Goal: Understand process/instructions

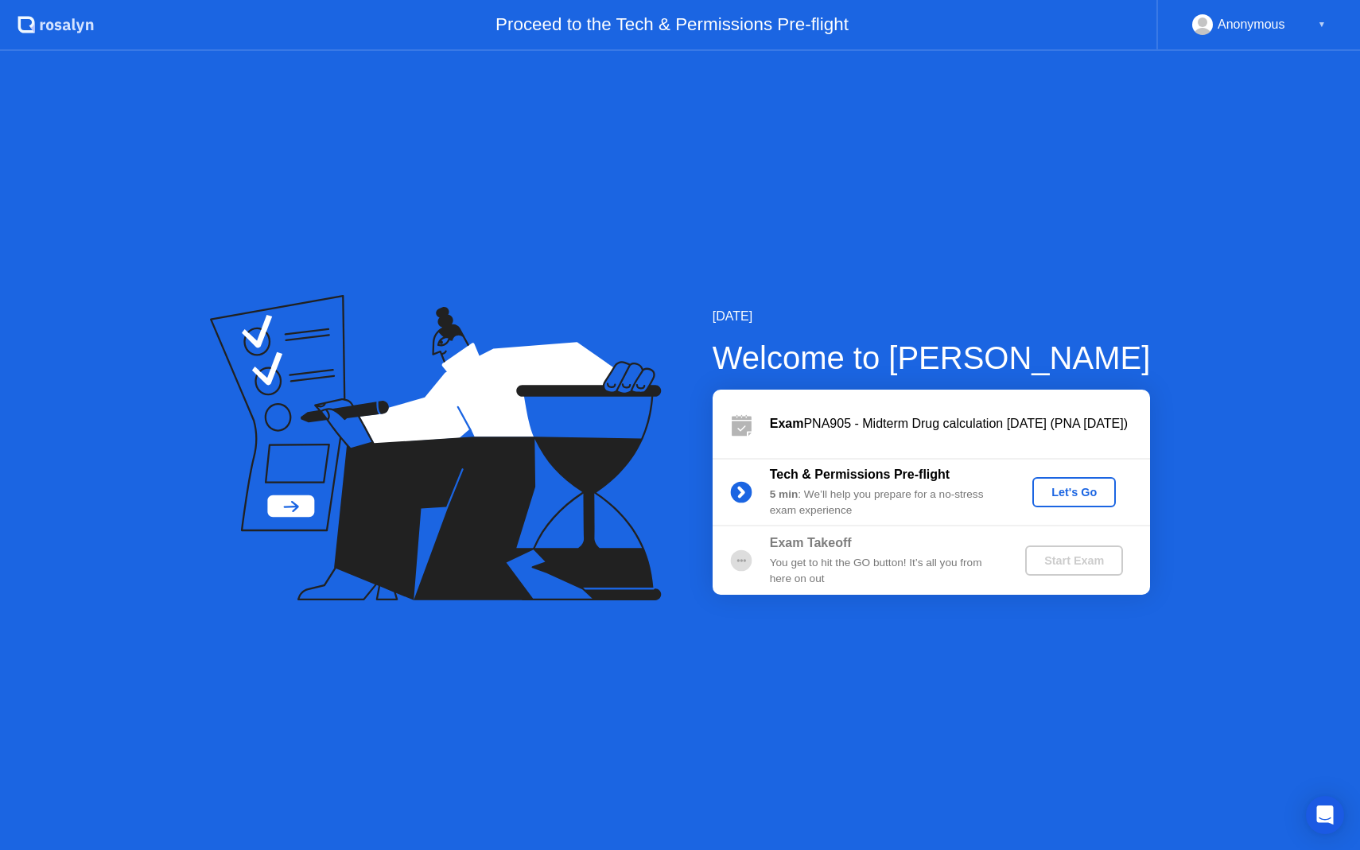
click at [1082, 499] on div "Let's Go" at bounding box center [1074, 492] width 71 height 13
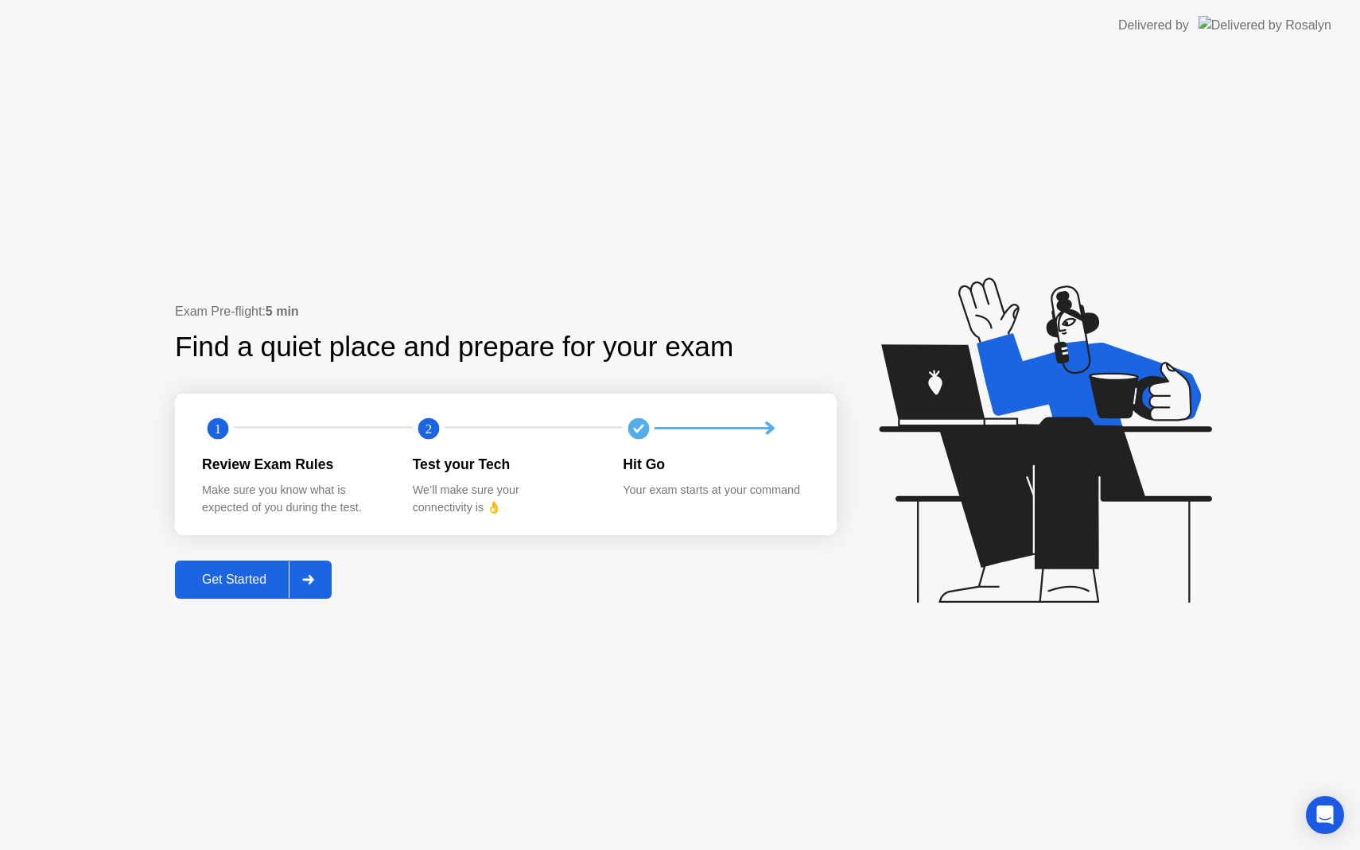
click at [235, 578] on div "Get Started" at bounding box center [234, 580] width 109 height 14
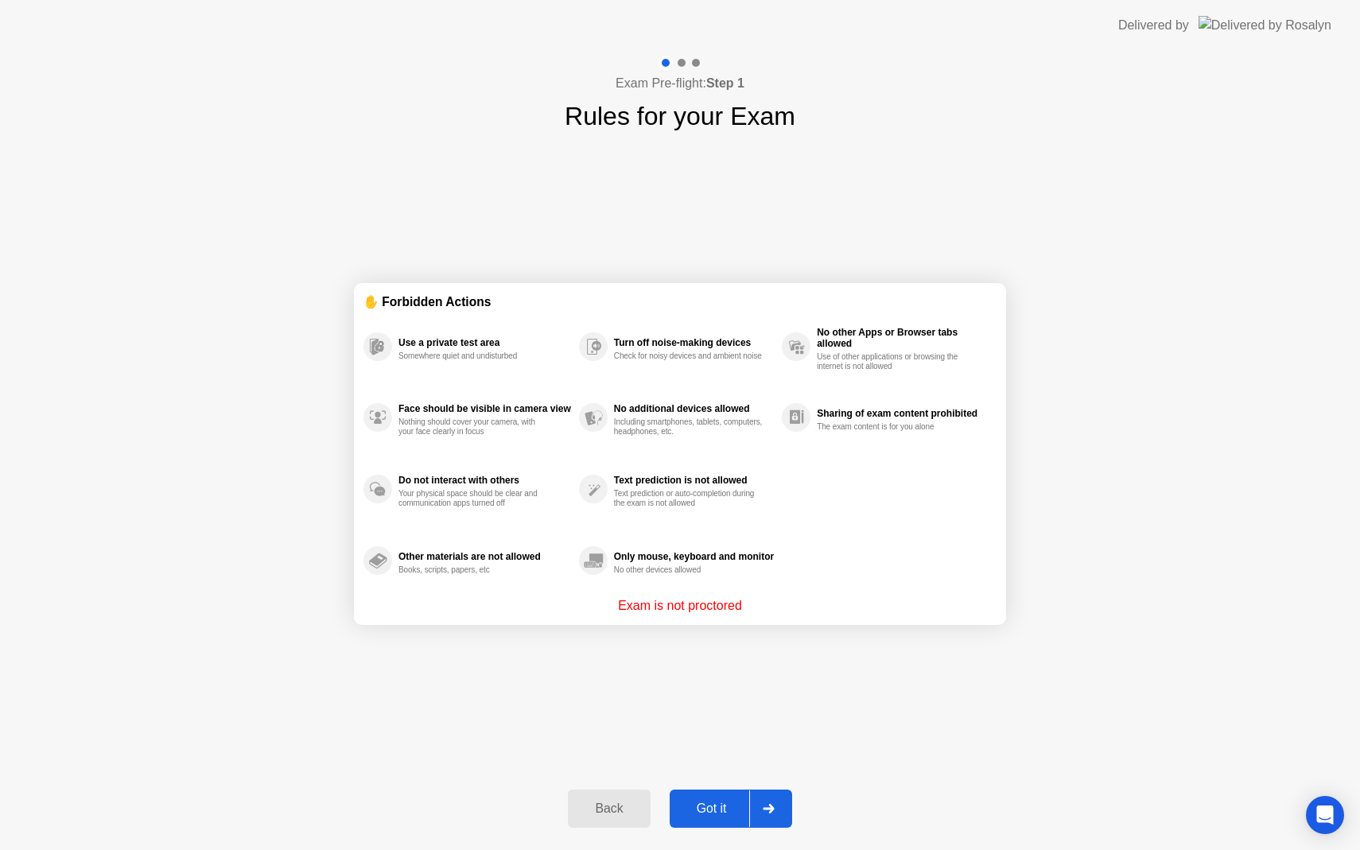
click at [702, 806] on div "Got it" at bounding box center [711, 809] width 75 height 14
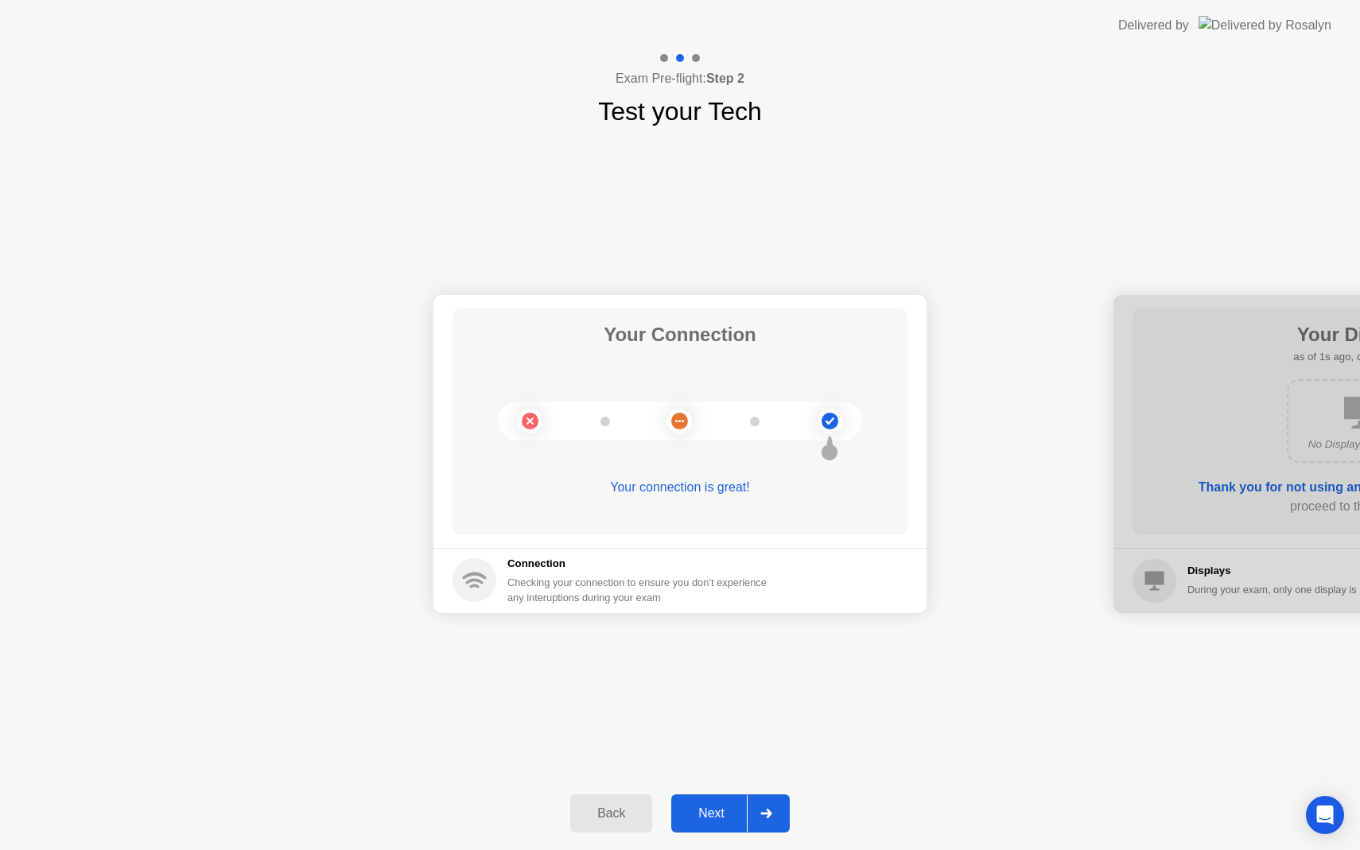
click at [716, 809] on div "Next" at bounding box center [711, 813] width 71 height 14
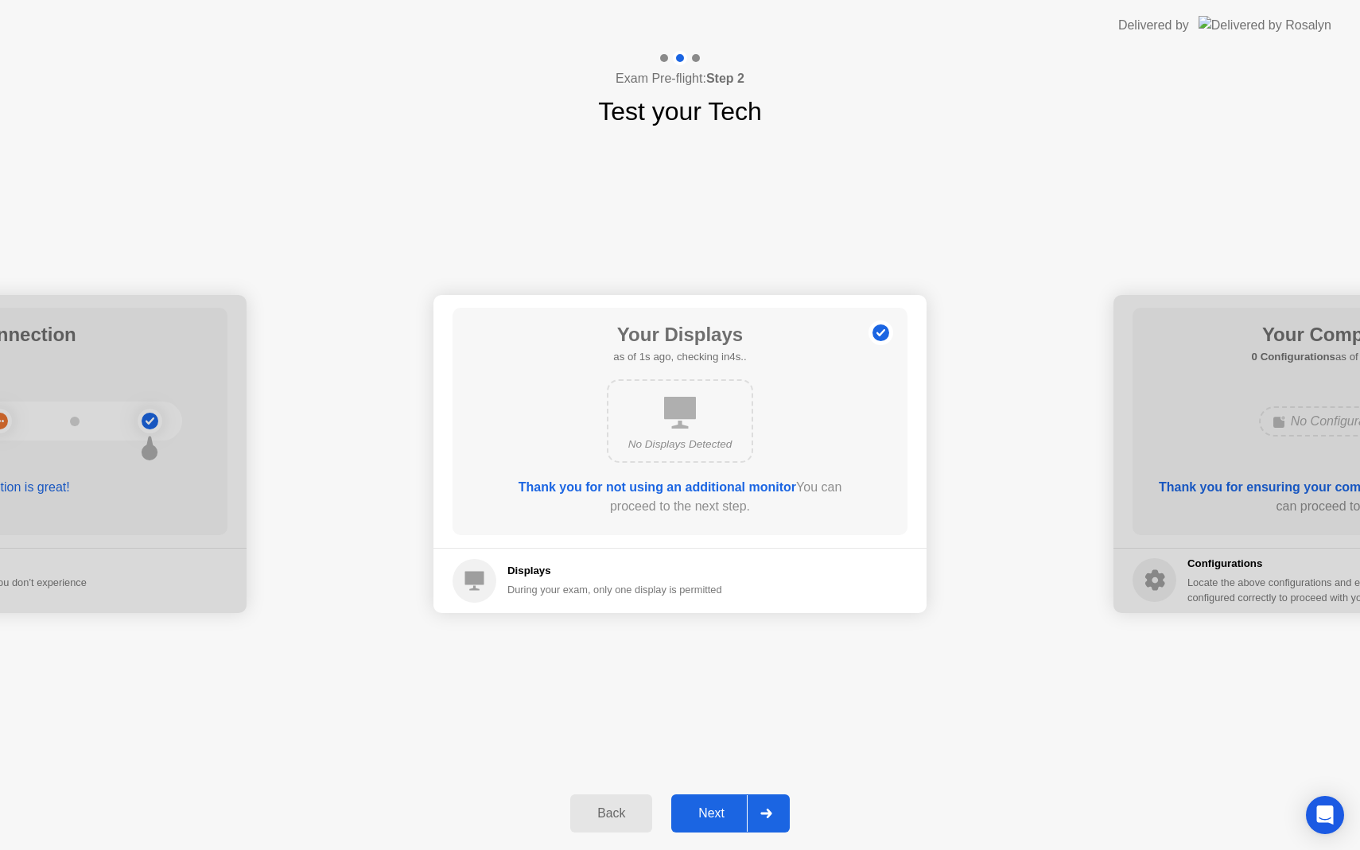
click at [715, 811] on div "Next" at bounding box center [711, 813] width 71 height 14
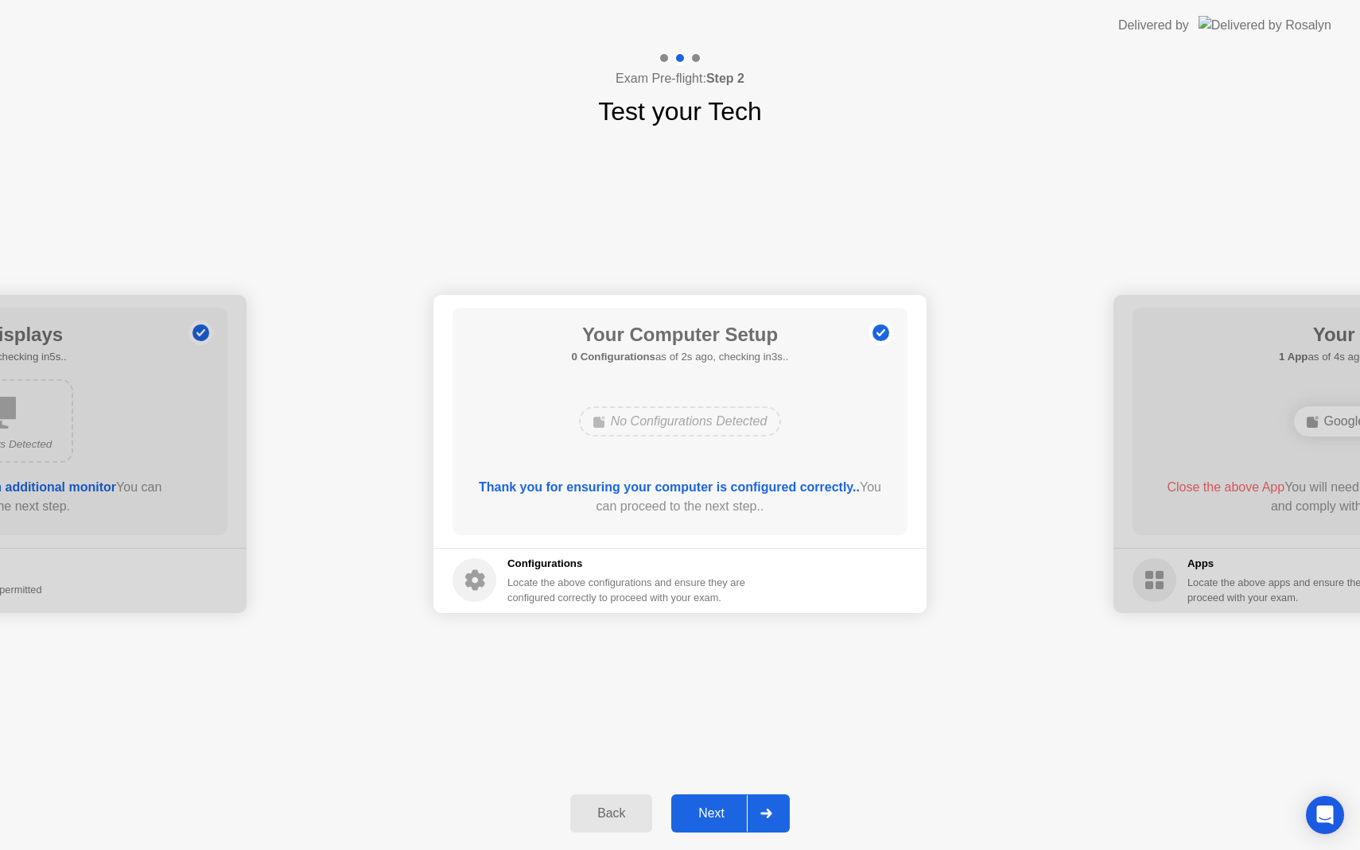
click at [721, 816] on div "Next" at bounding box center [711, 813] width 71 height 14
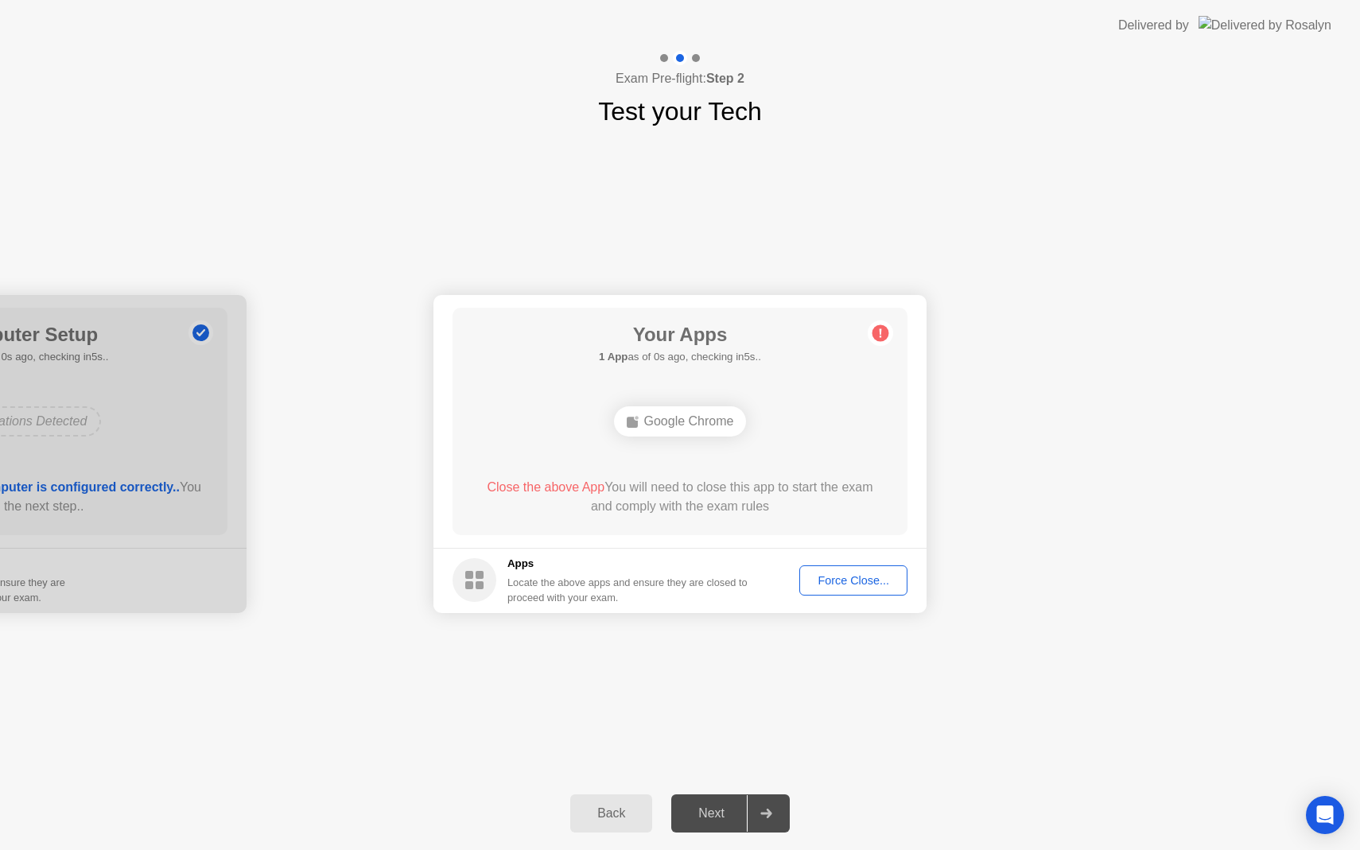
click at [668, 423] on div "Google Chrome" at bounding box center [680, 421] width 133 height 30
click at [604, 816] on div "Back" at bounding box center [611, 813] width 72 height 14
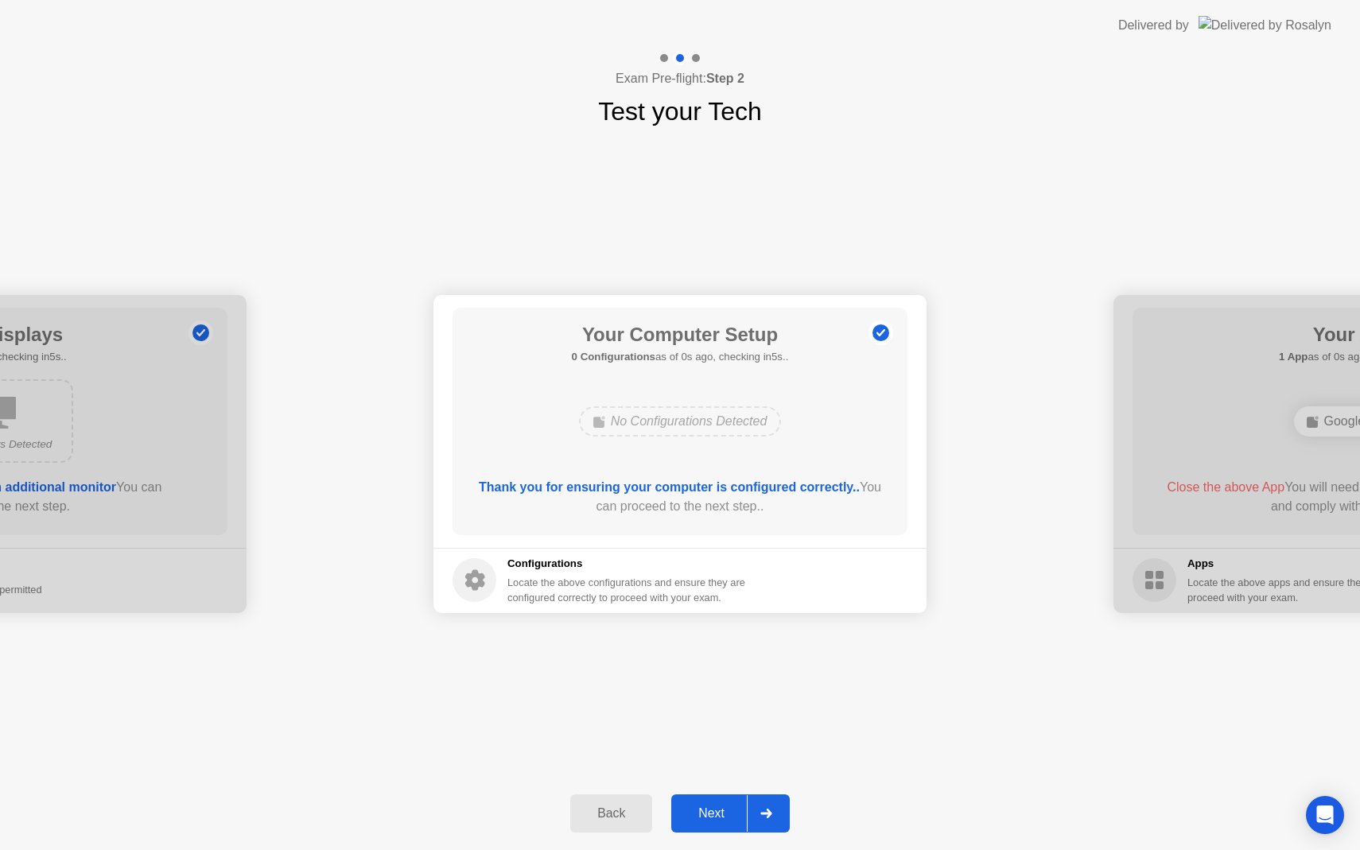
click at [604, 816] on div "Back" at bounding box center [611, 813] width 72 height 14
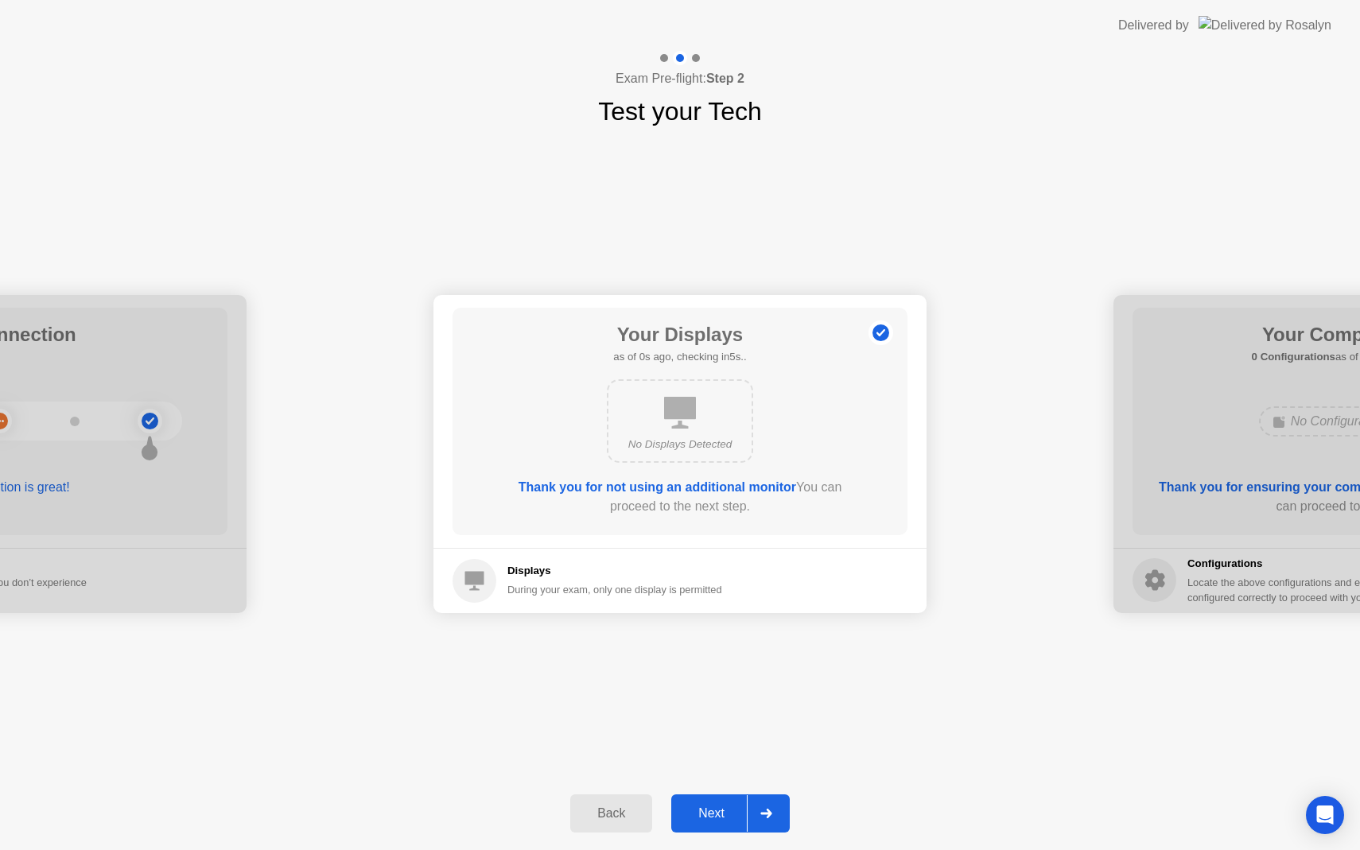
click at [604, 816] on div "Back" at bounding box center [611, 813] width 72 height 14
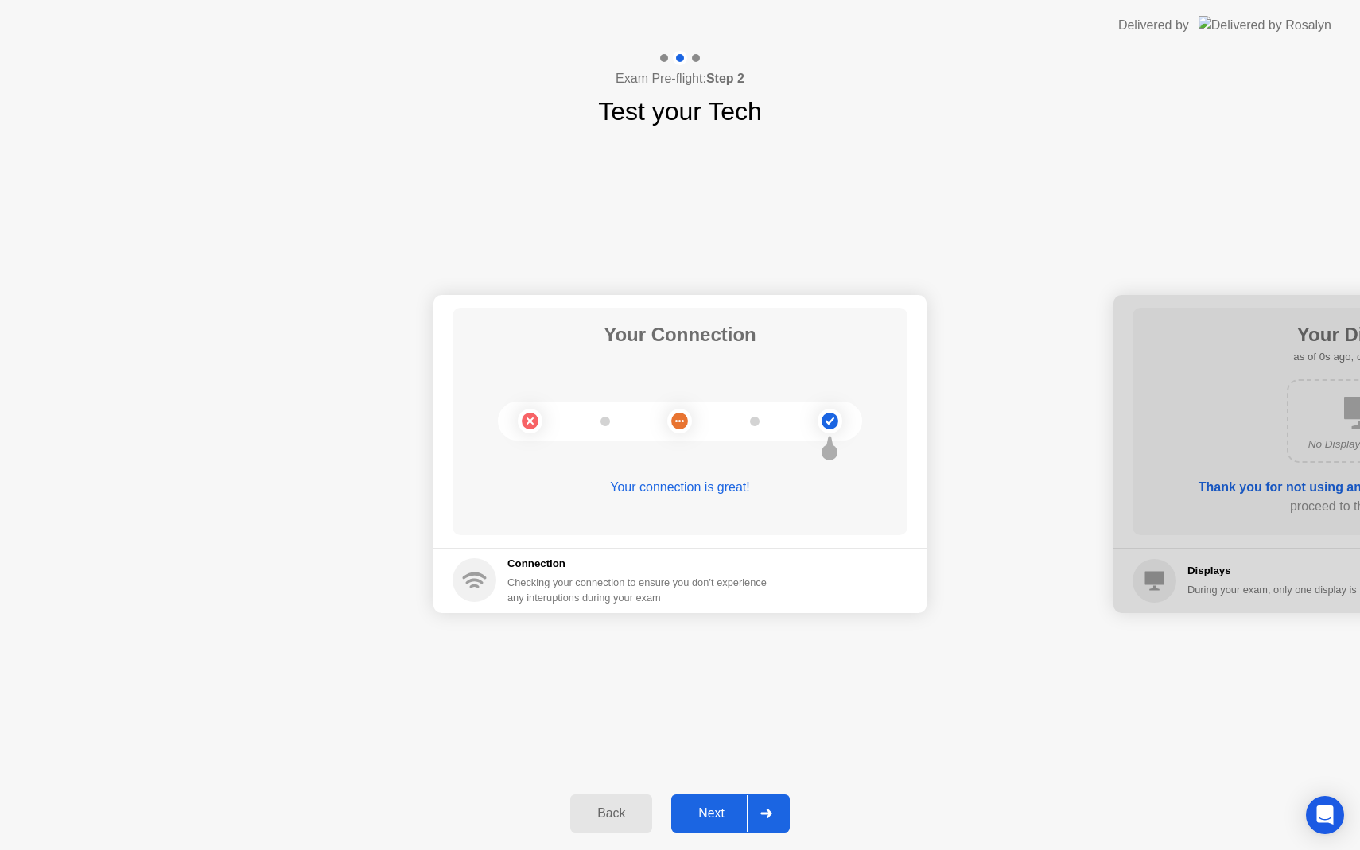
click at [604, 816] on div "Back" at bounding box center [611, 813] width 72 height 14
